Goal: Navigation & Orientation: Find specific page/section

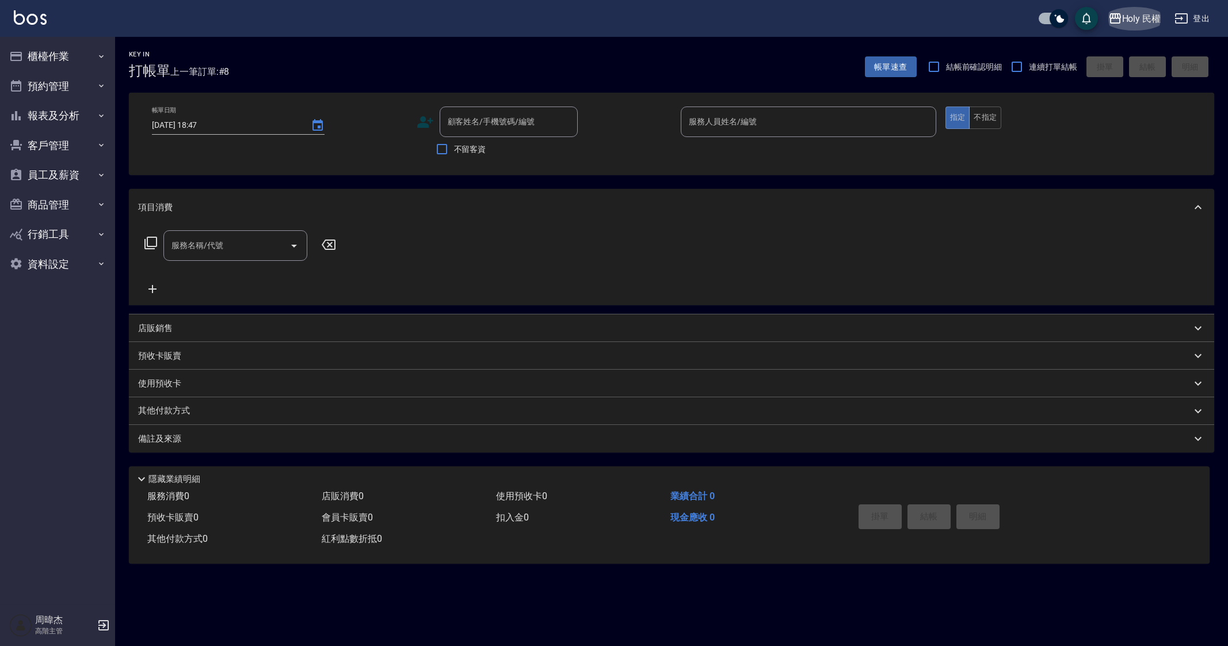
click at [1124, 21] on div "Holy 民權" at bounding box center [1141, 19] width 39 height 14
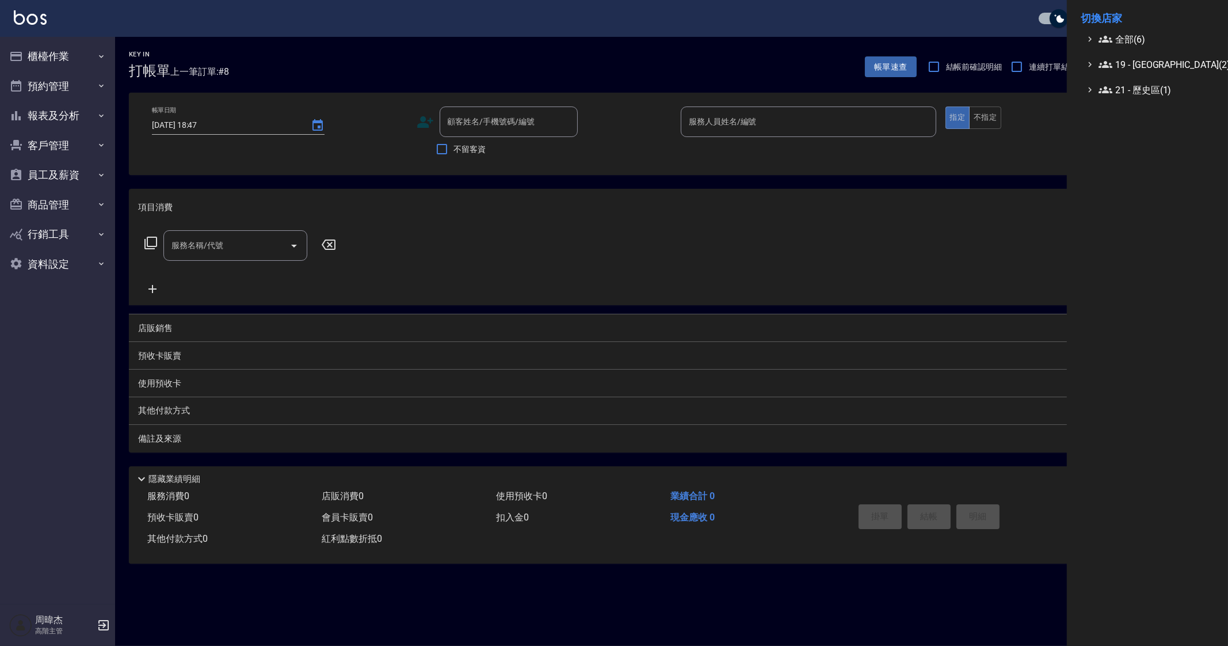
click at [1138, 45] on span "全部(6)" at bounding box center [1154, 39] width 111 height 14
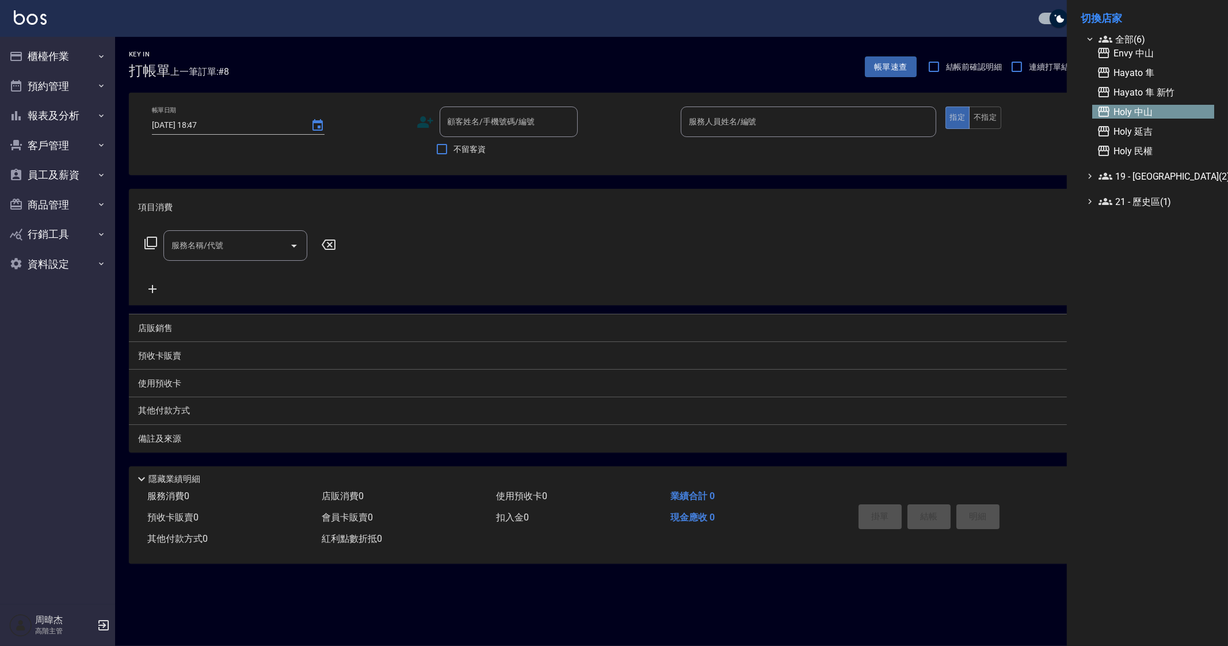
click at [1171, 115] on span "Holy 中山" at bounding box center [1153, 112] width 113 height 14
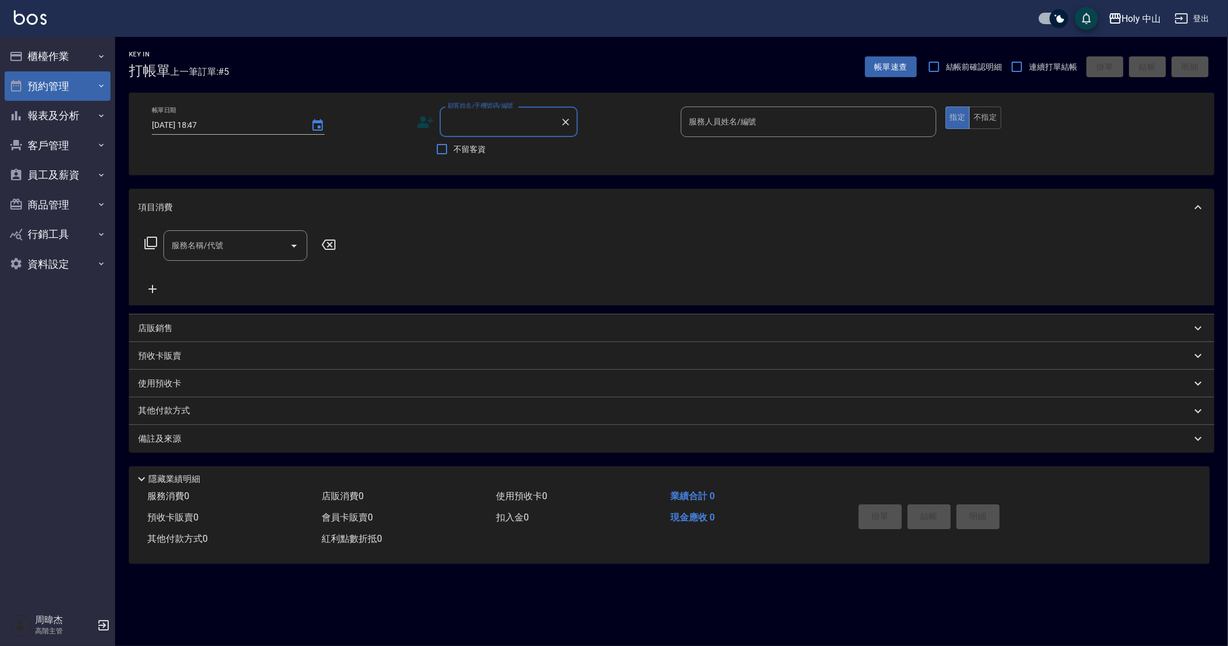
click at [58, 83] on button "預約管理" at bounding box center [58, 86] width 106 height 30
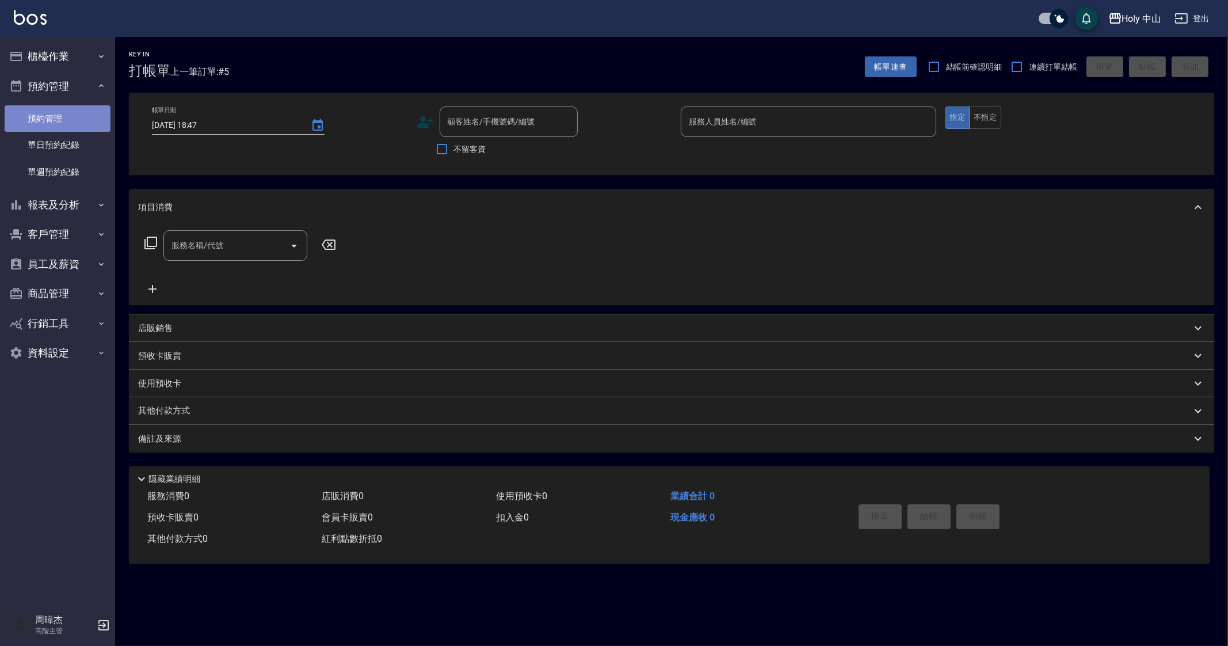
click at [83, 130] on link "預約管理" at bounding box center [58, 118] width 106 height 26
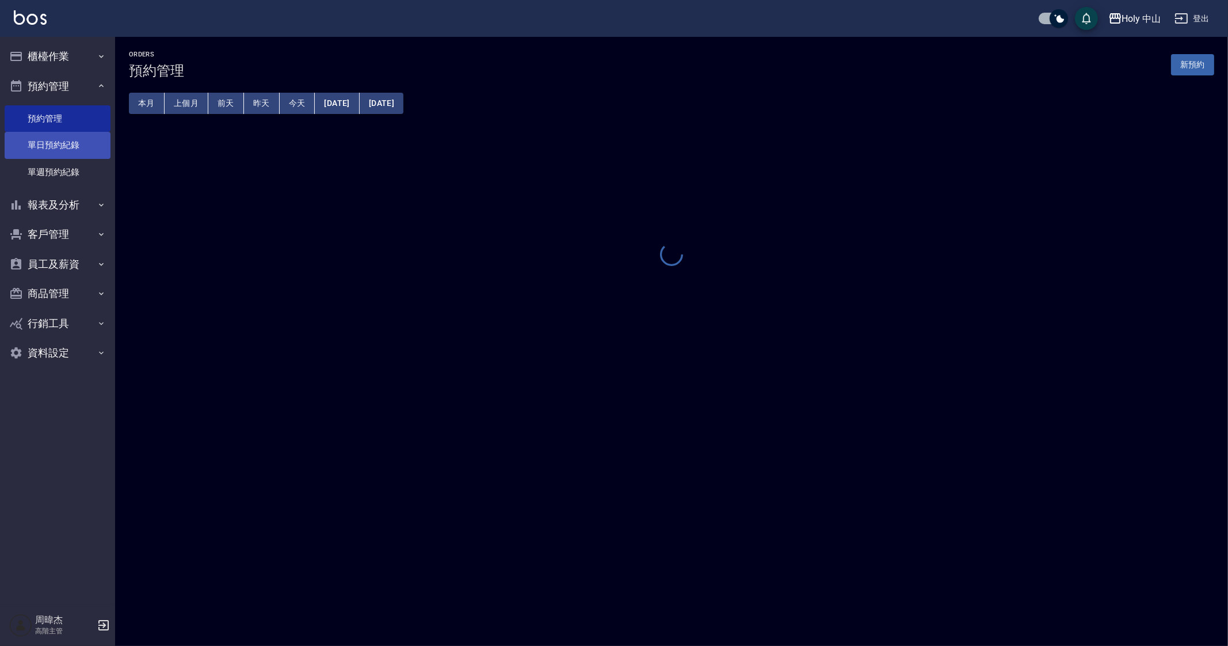
click at [83, 151] on link "單日預約紀錄" at bounding box center [58, 145] width 106 height 26
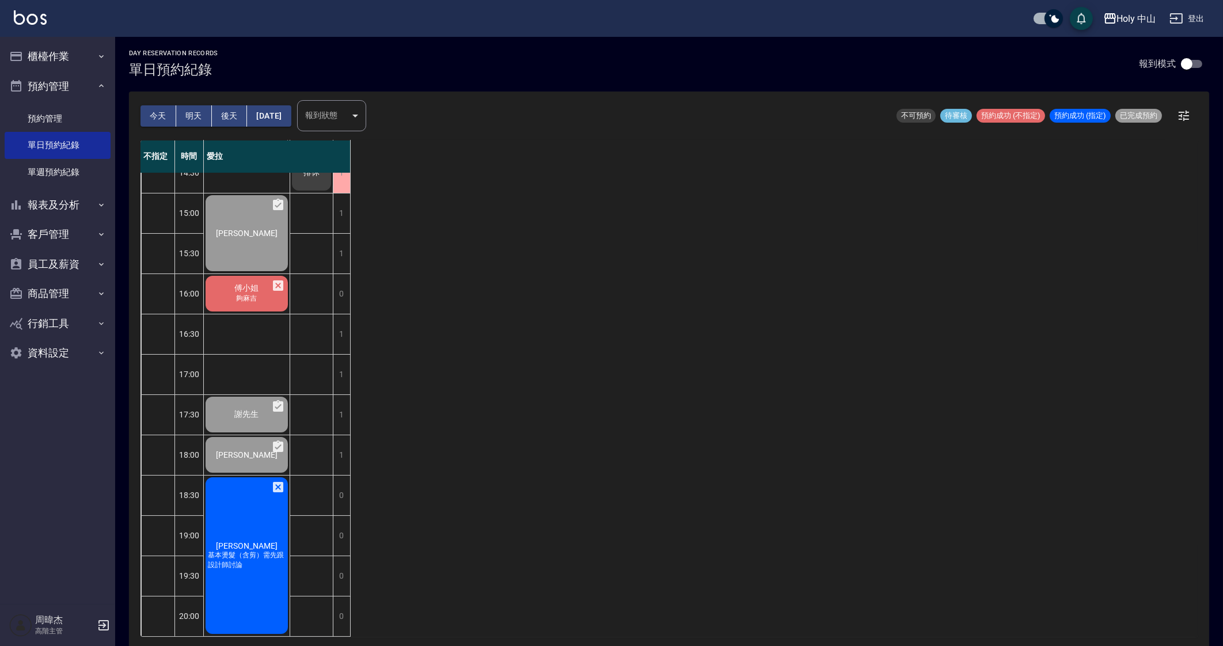
scroll to position [3, 0]
